Goal: Find specific page/section: Find specific page/section

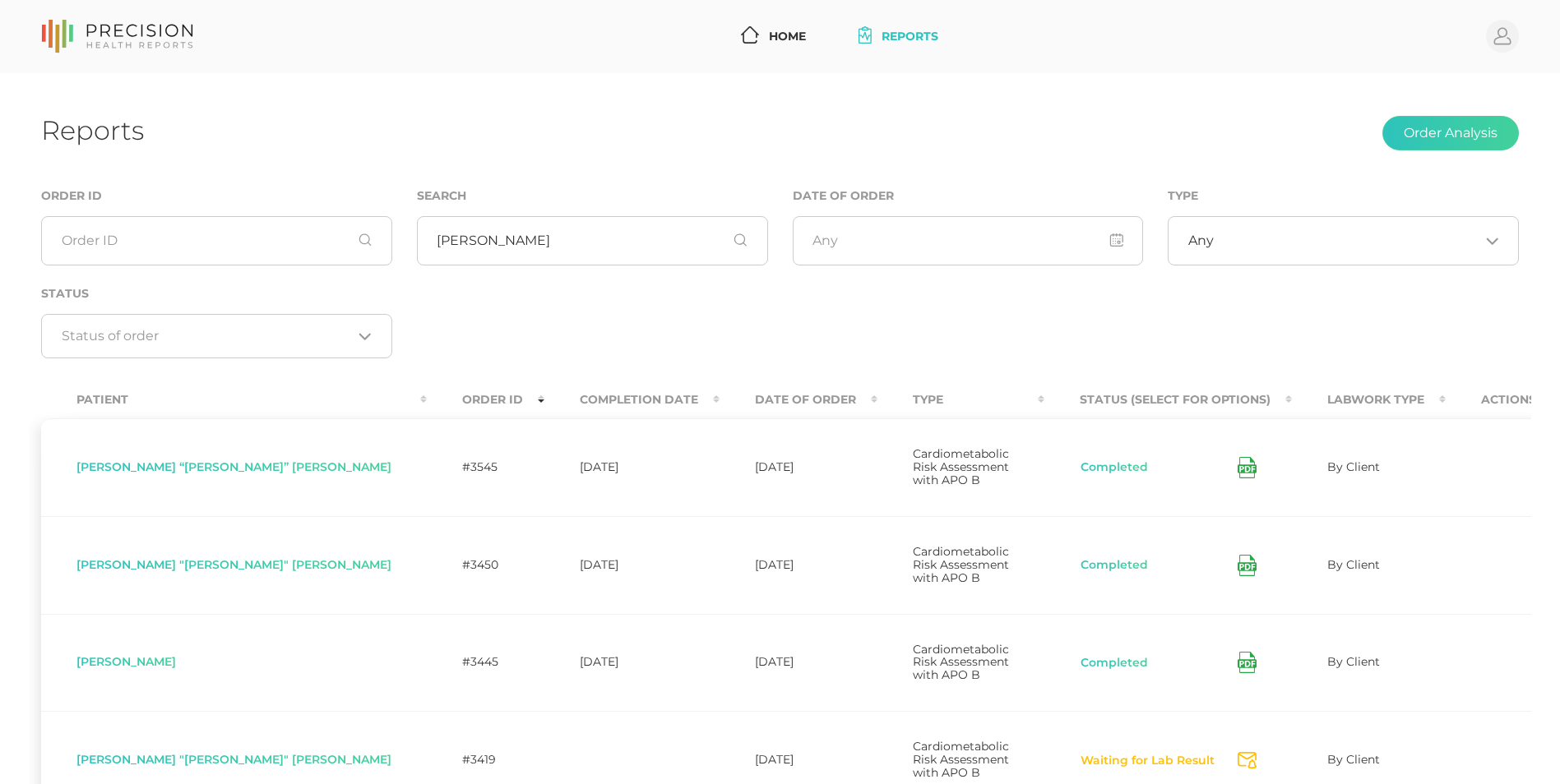
scroll to position [225, 0]
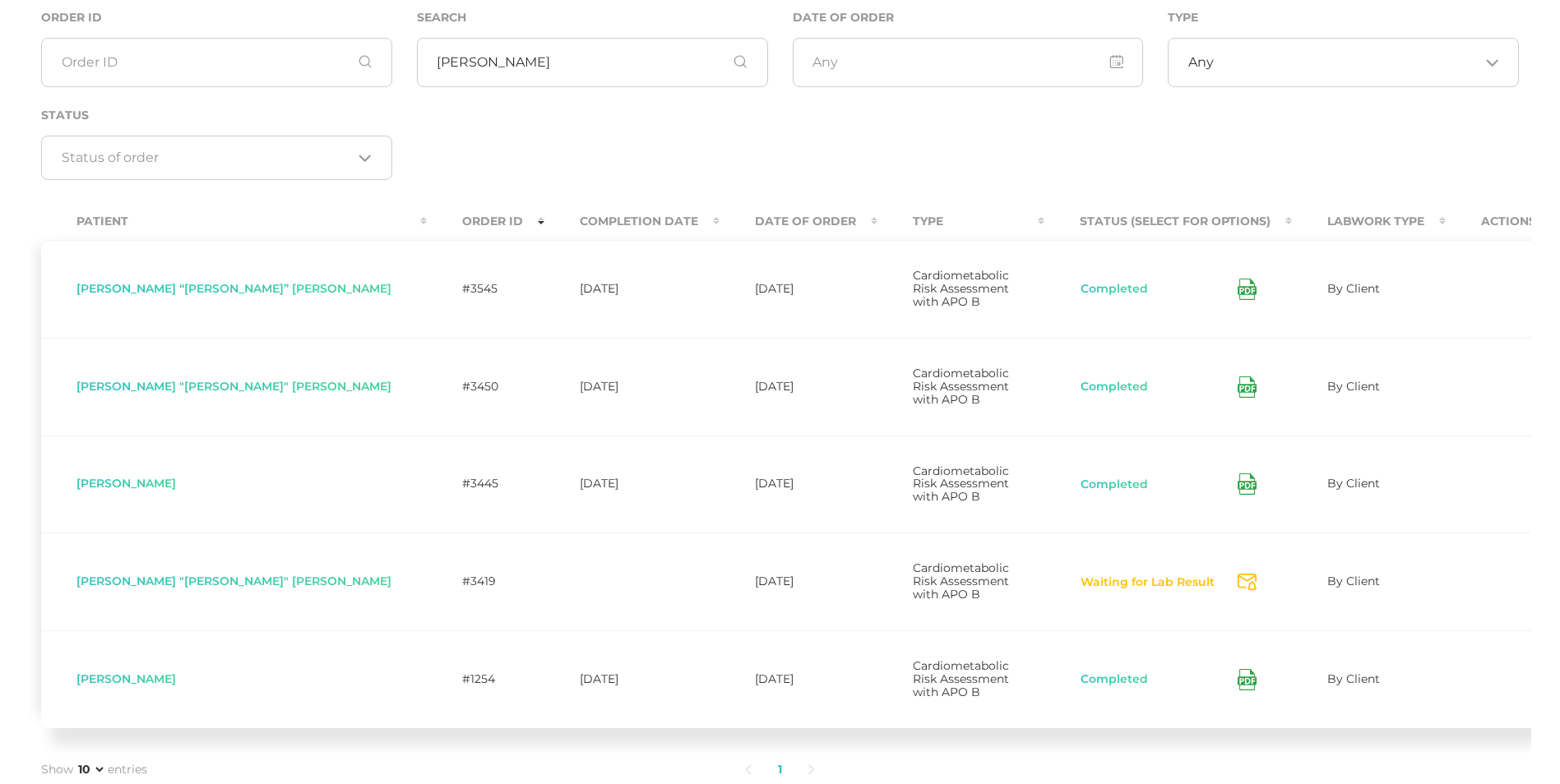
drag, startPoint x: 559, startPoint y: 12, endPoint x: 409, endPoint y: 13, distance: 150.0
click at [409, 13] on div "Search william" at bounding box center [593, 57] width 376 height 98
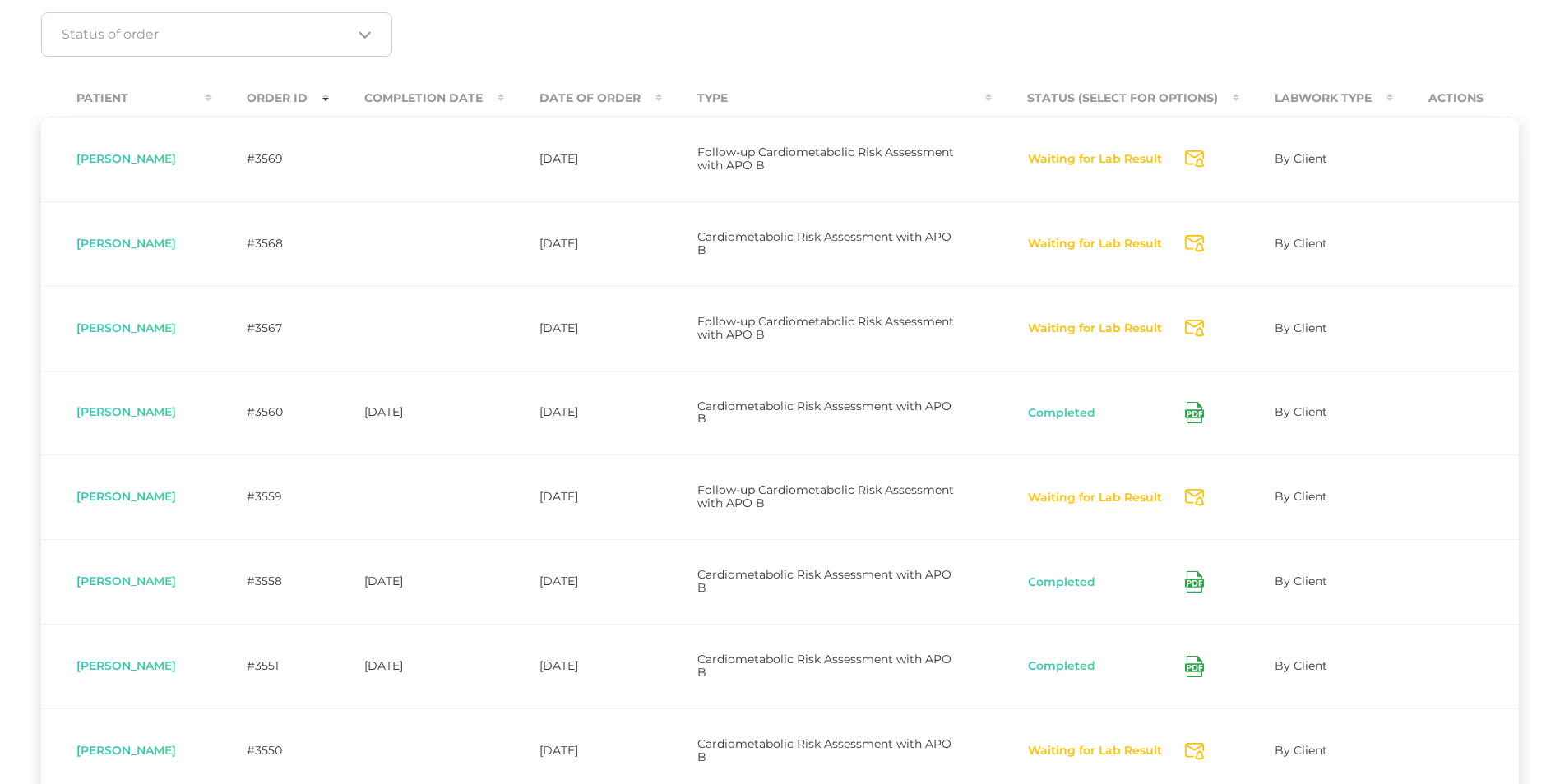
scroll to position [308, 0]
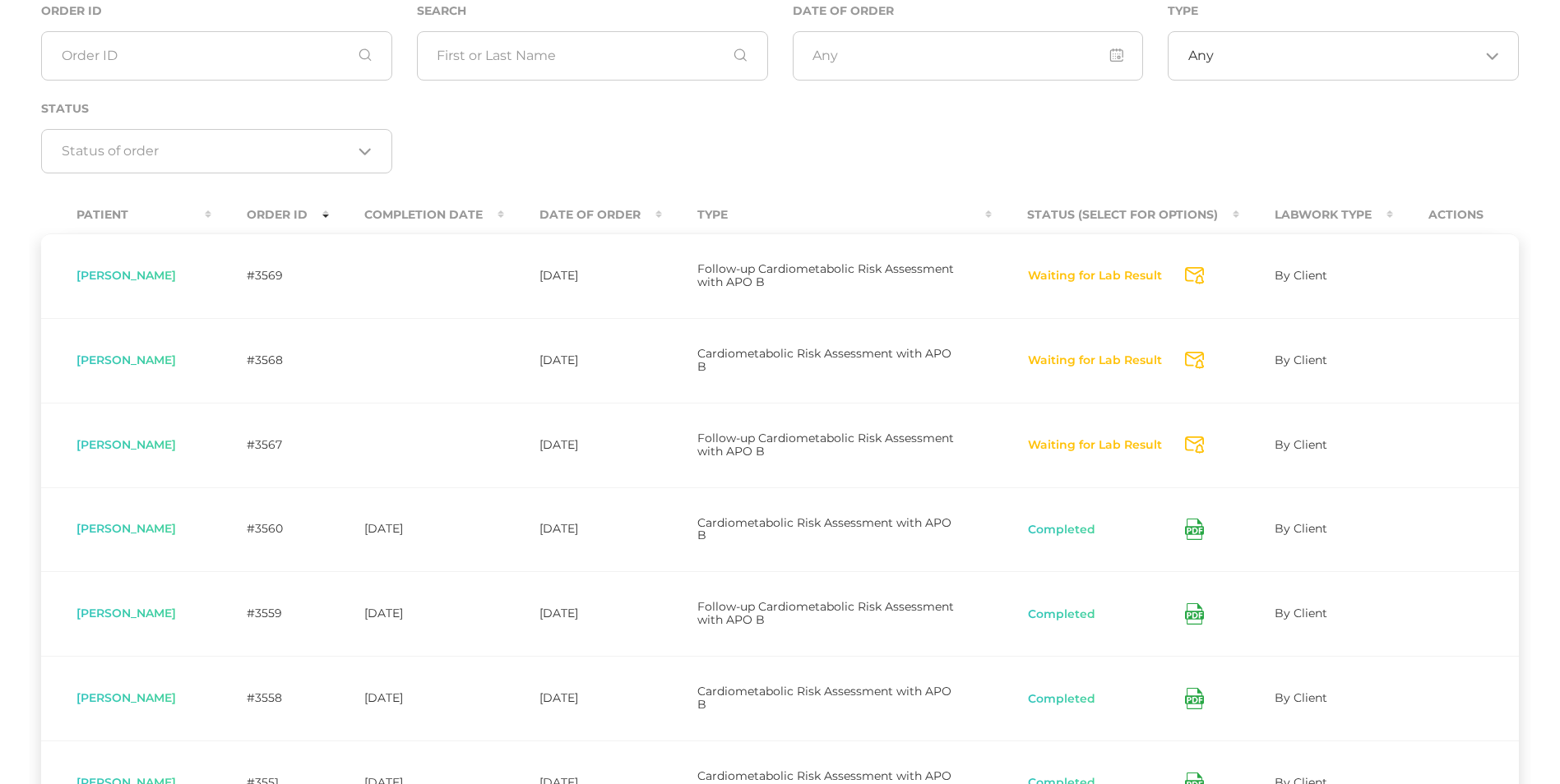
scroll to position [201, 0]
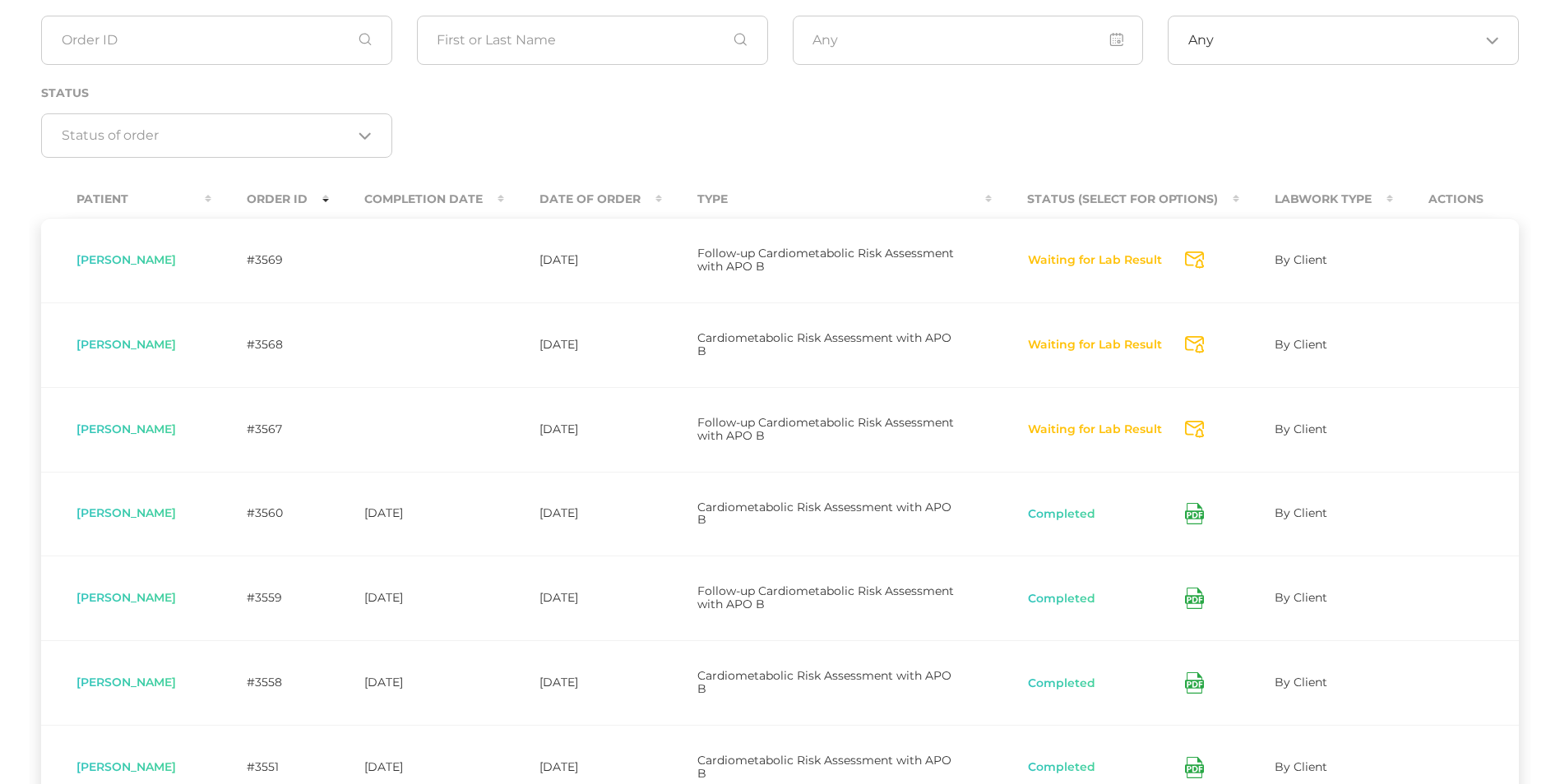
click at [1200, 602] on icon at bounding box center [1194, 598] width 19 height 21
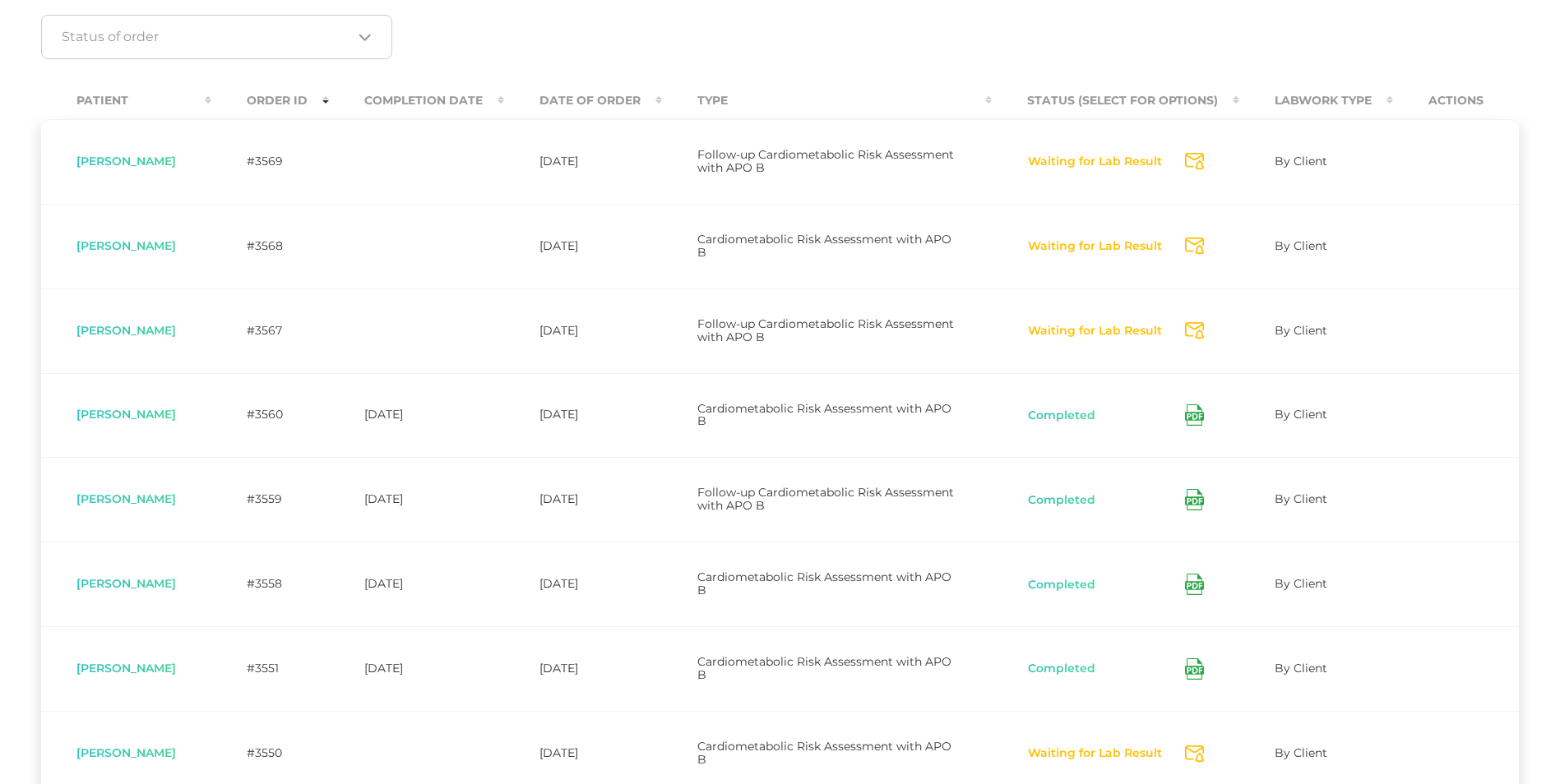
scroll to position [305, 0]
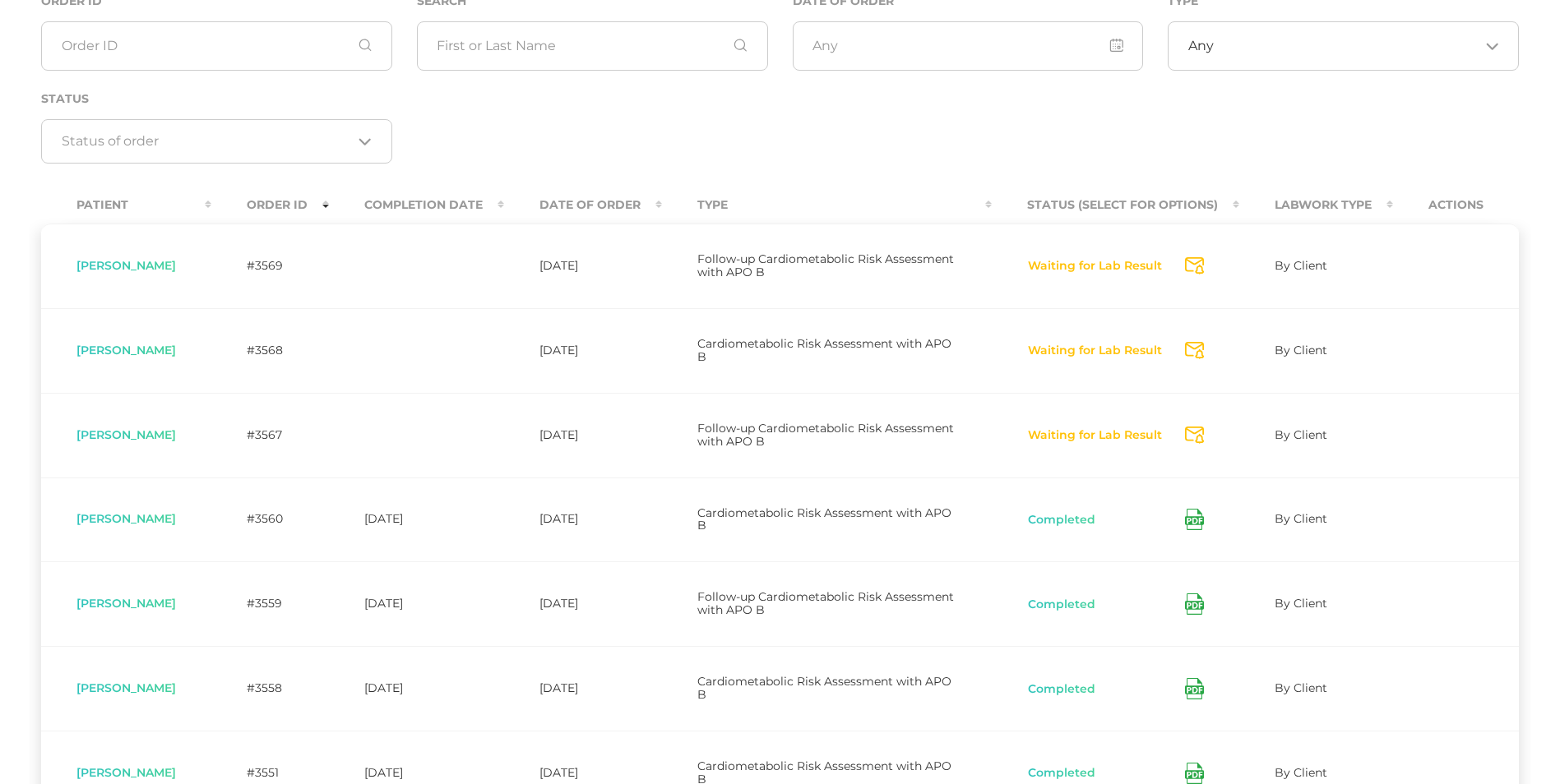
scroll to position [194, 0]
click at [453, 208] on th "Completion Date" at bounding box center [416, 206] width 175 height 37
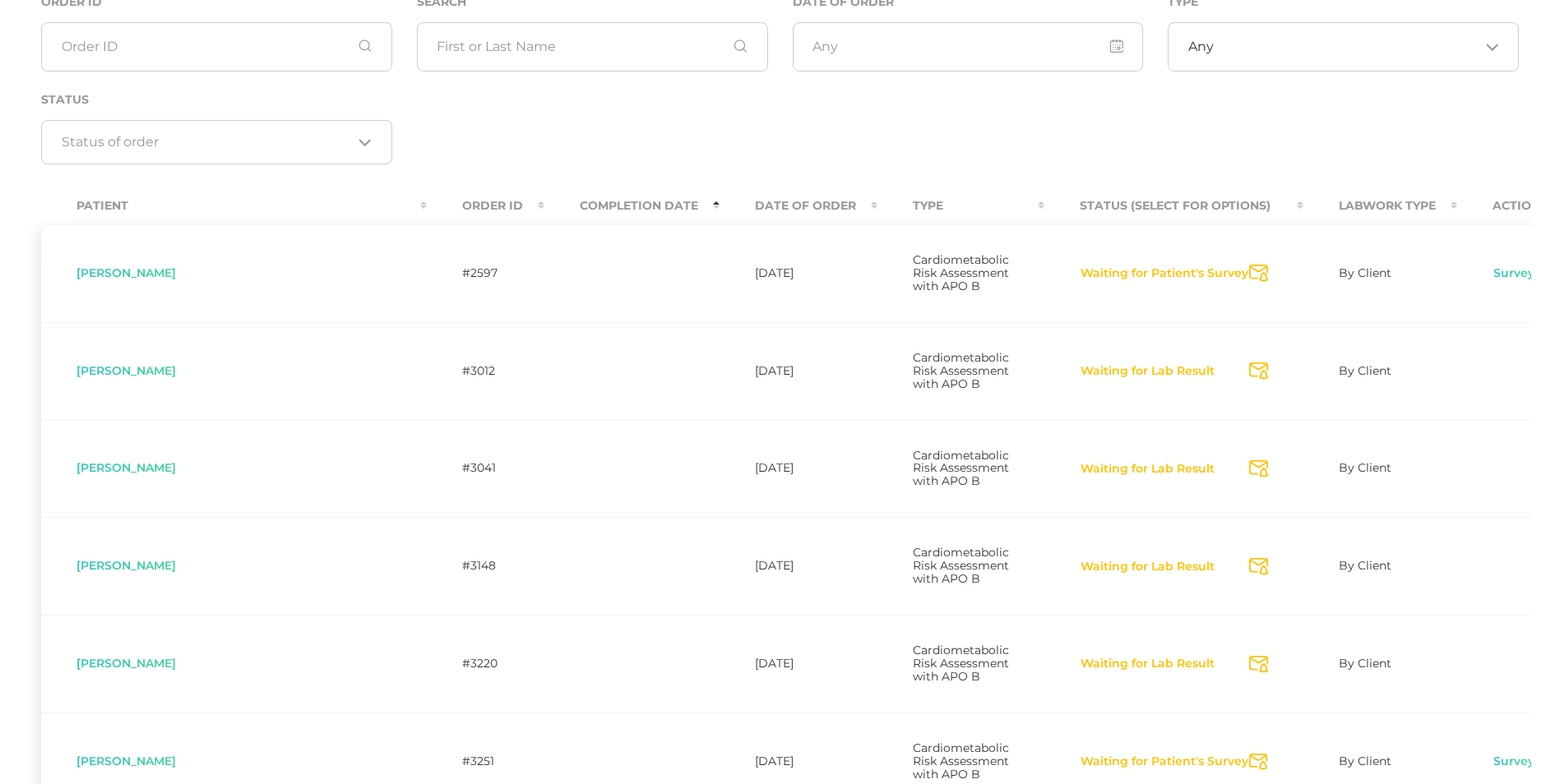
click at [544, 214] on th "Completion Date" at bounding box center [632, 206] width 175 height 37
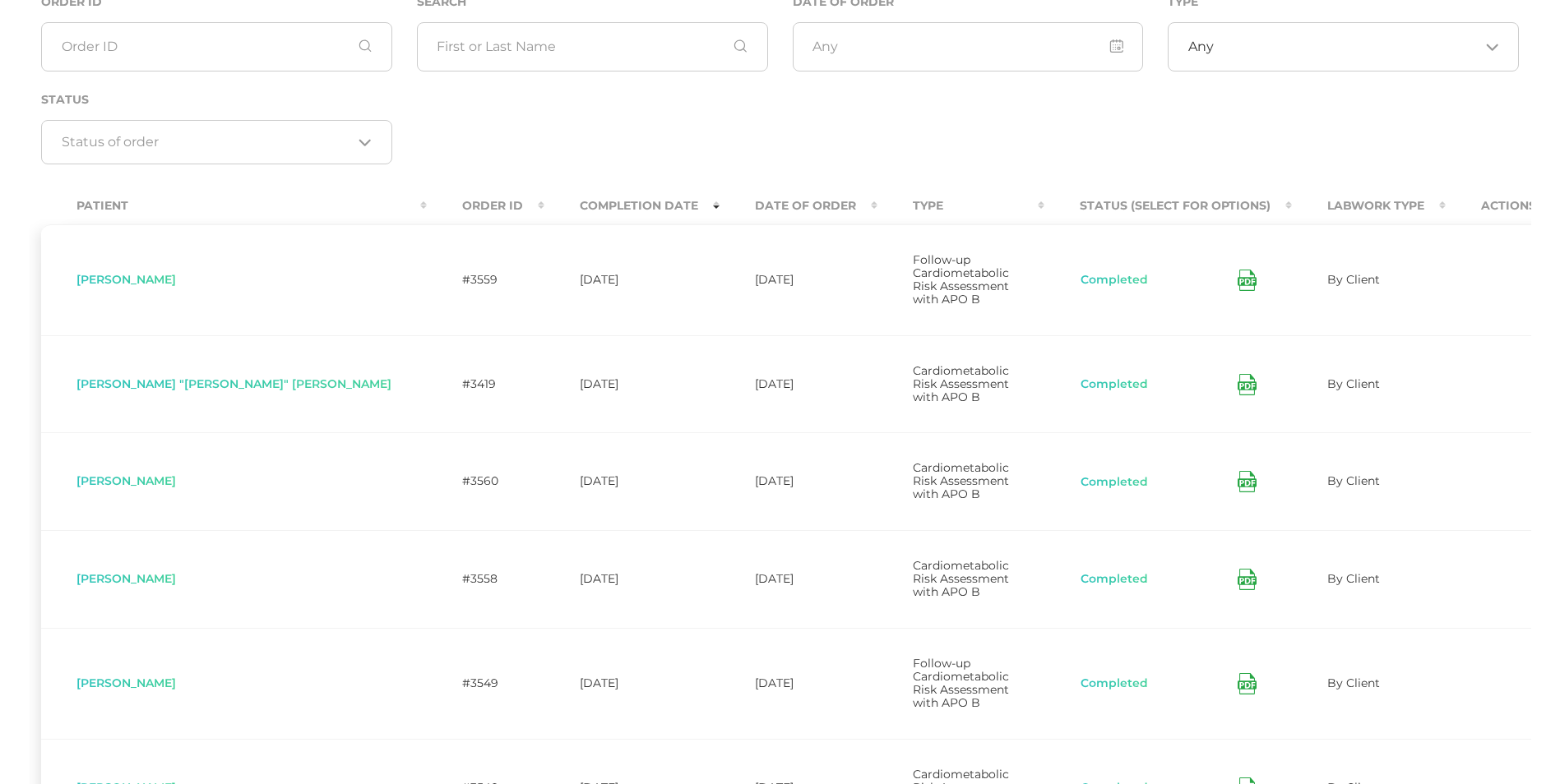
click at [1241, 384] on icon at bounding box center [1245, 386] width 9 height 4
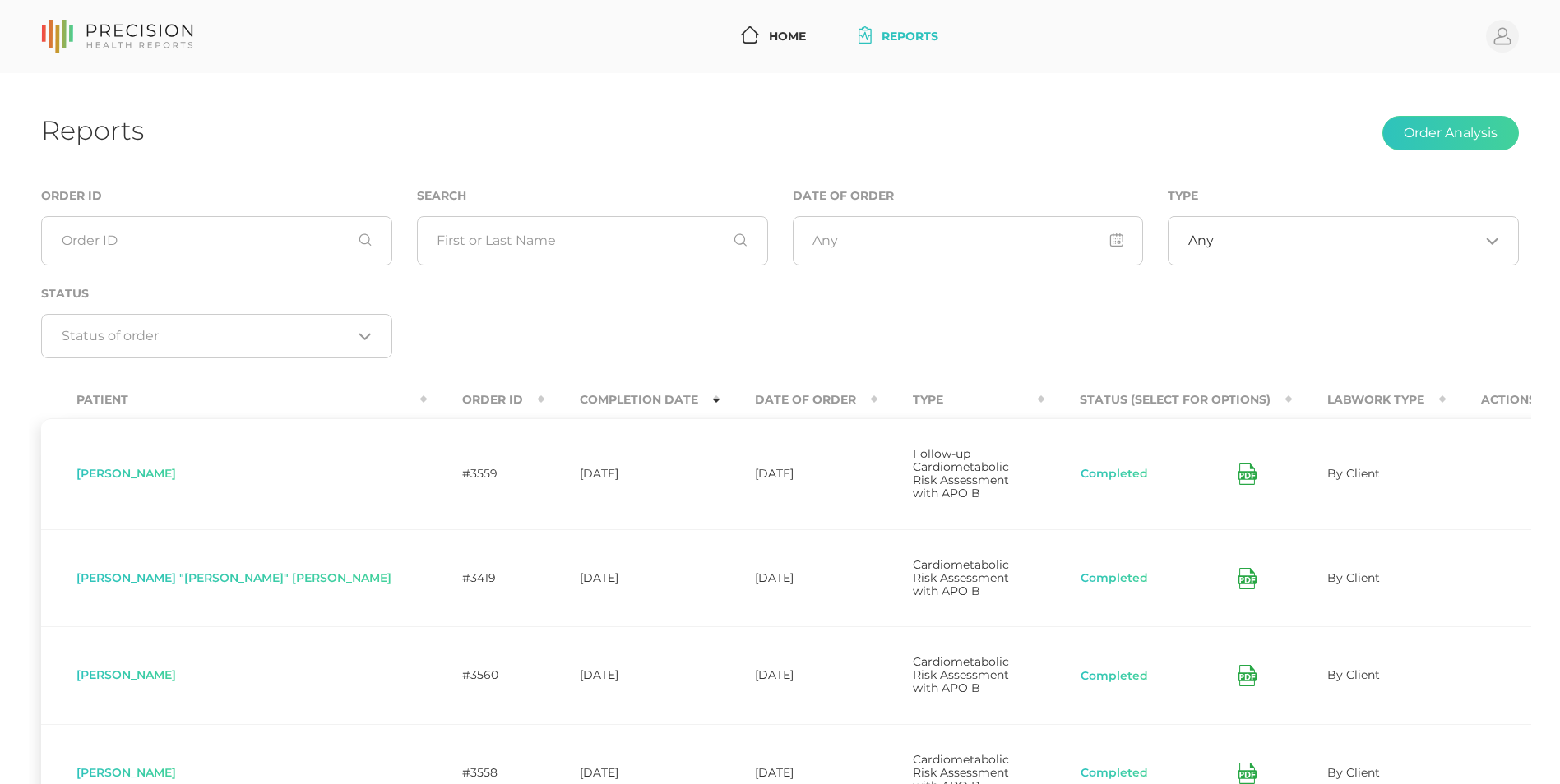
drag, startPoint x: 632, startPoint y: 388, endPoint x: 653, endPoint y: 411, distance: 31.1
click at [720, 411] on th "Date Of Order" at bounding box center [799, 400] width 158 height 37
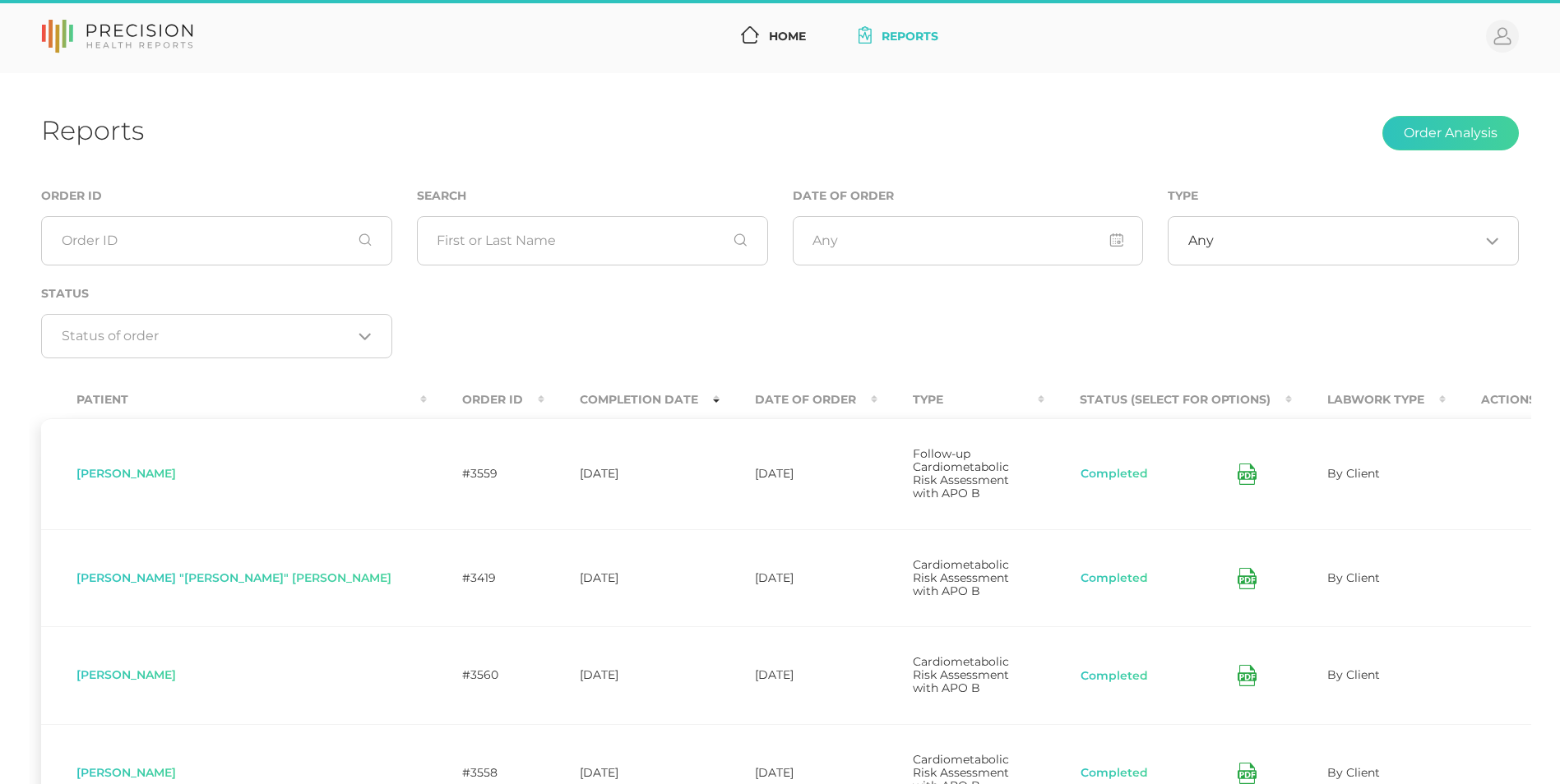
click at [720, 411] on th "Date Of Order" at bounding box center [799, 400] width 158 height 37
